Goal: Task Accomplishment & Management: Manage account settings

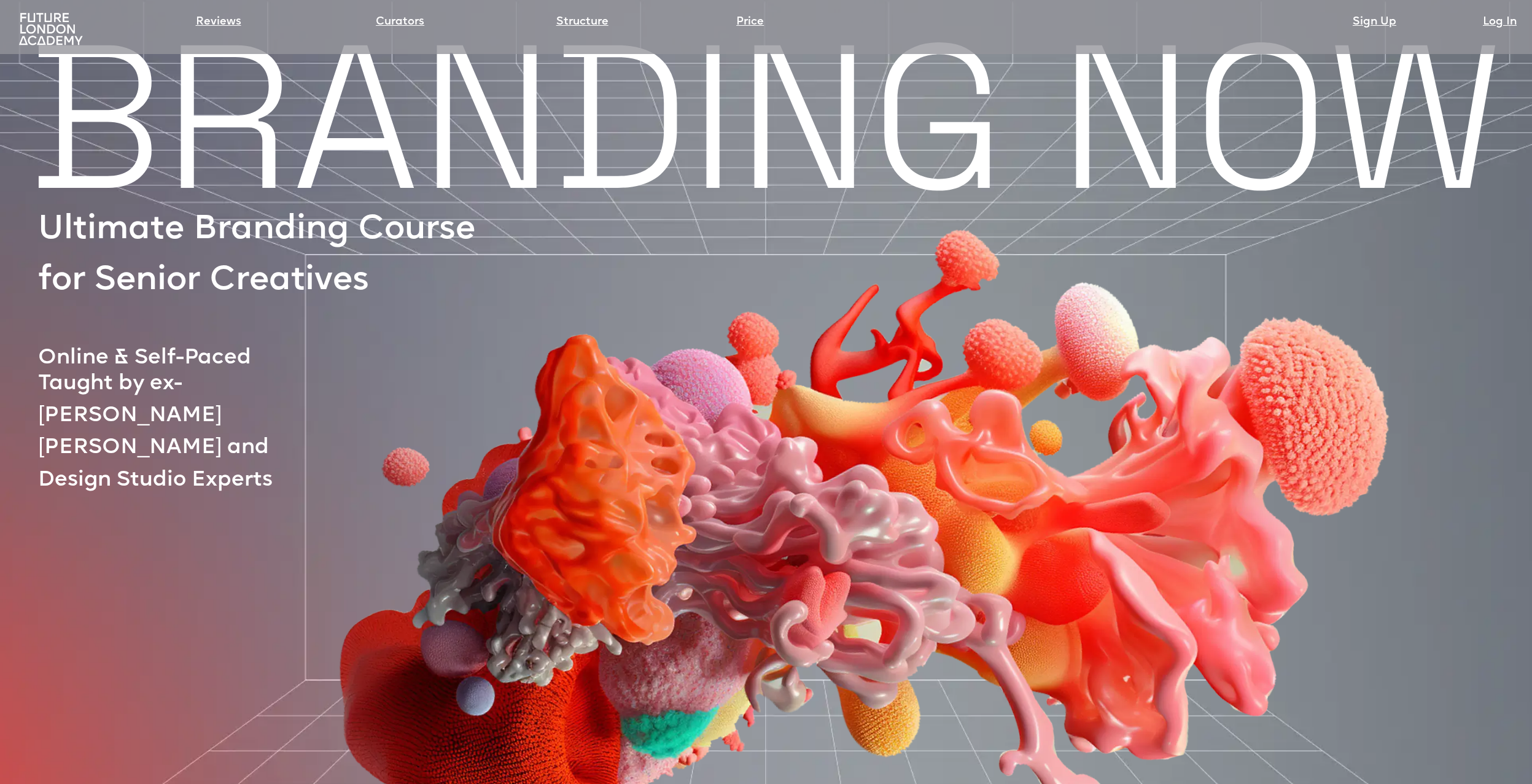
click at [24, 20] on img at bounding box center [50, 29] width 71 height 36
click at [29, 25] on img at bounding box center [50, 29] width 71 height 36
click at [1491, 24] on link "Log In" at bounding box center [1500, 22] width 34 height 17
click at [1484, 24] on link "Log In" at bounding box center [1500, 22] width 34 height 17
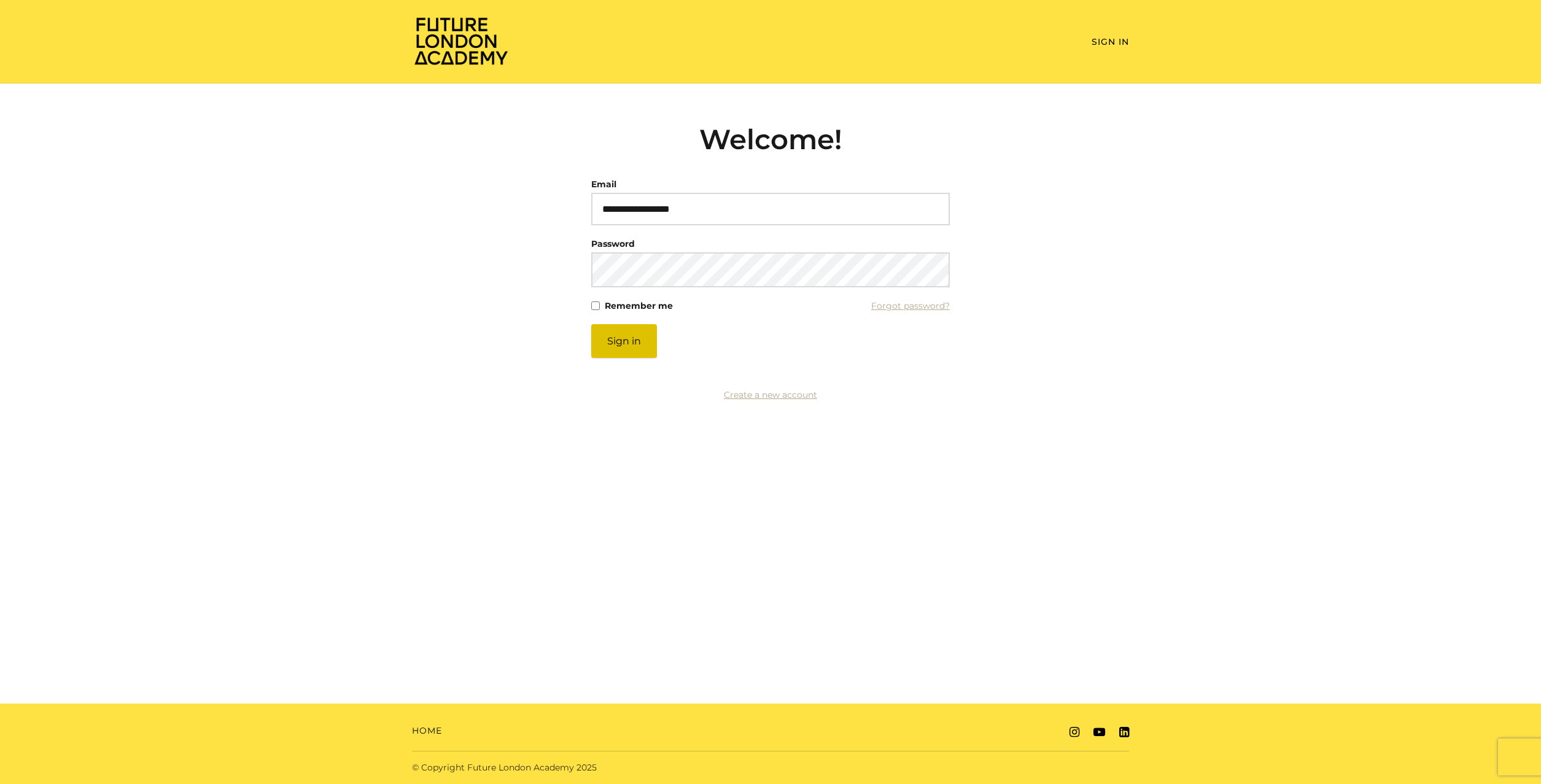
click at [619, 356] on button "Sign in" at bounding box center [624, 341] width 66 height 34
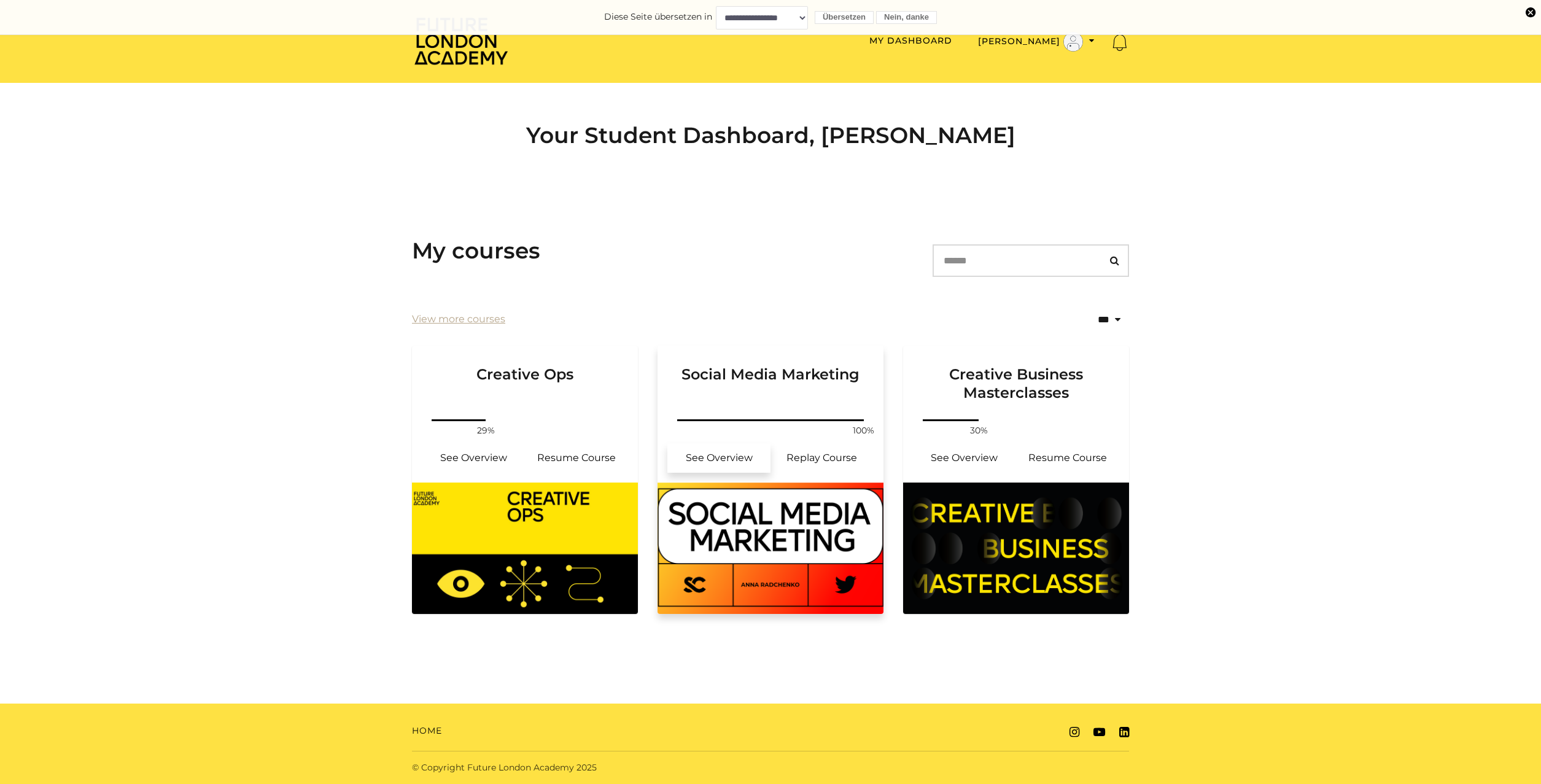
click at [728, 466] on link "See Overview" at bounding box center [718, 458] width 103 height 29
click at [974, 555] on img at bounding box center [1016, 548] width 226 height 131
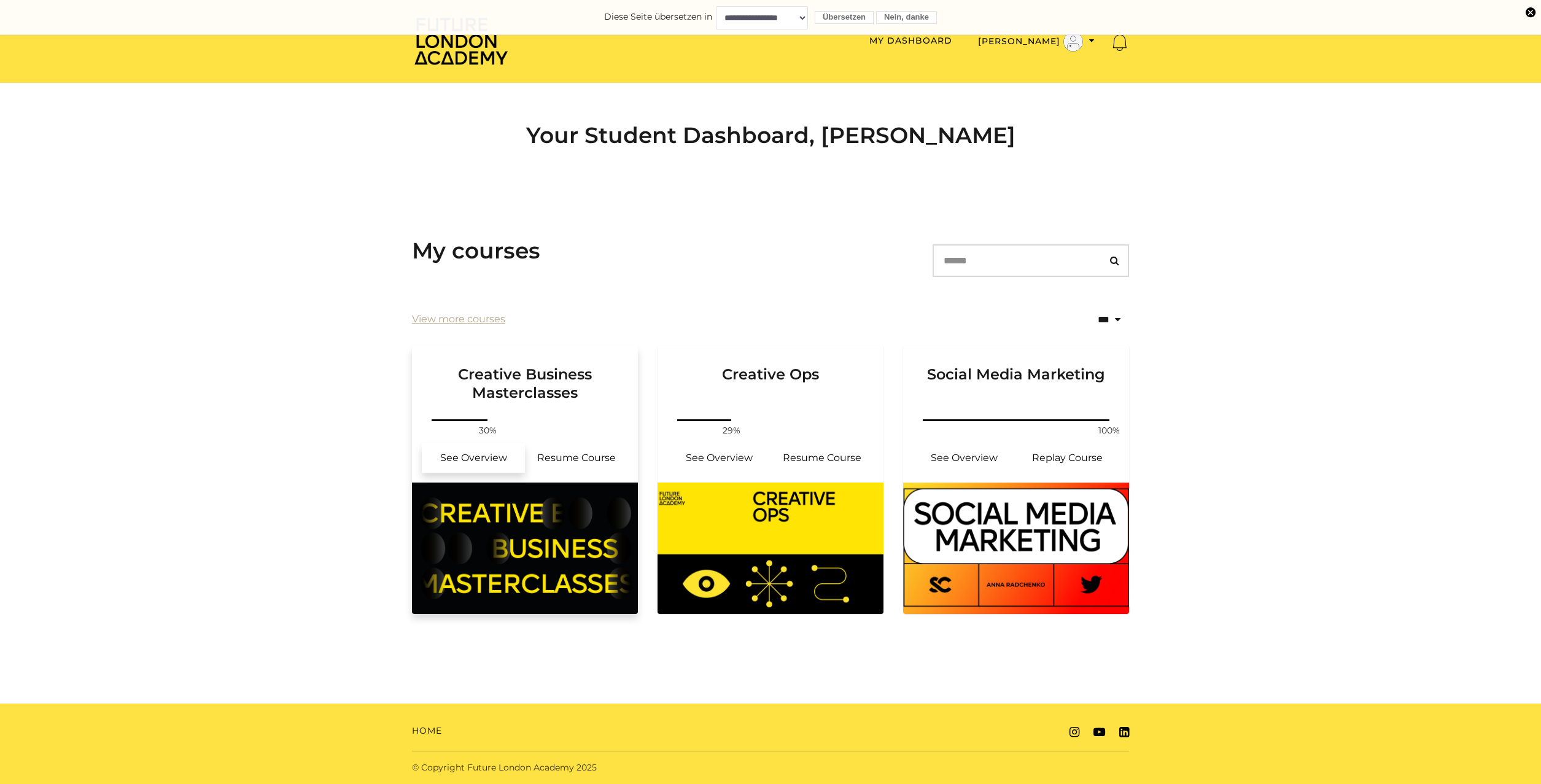
click at [486, 458] on link "See Overview" at bounding box center [473, 458] width 103 height 29
click at [562, 462] on link "Resume Course" at bounding box center [576, 458] width 103 height 29
click at [841, 456] on link "Resume Course" at bounding box center [822, 458] width 103 height 29
